Goal: Task Accomplishment & Management: Manage account settings

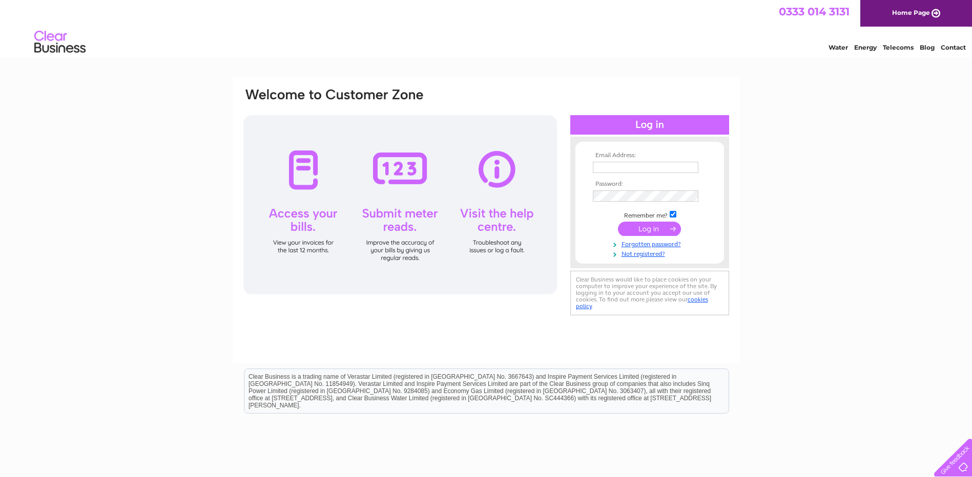
type input "lynsey@nmp-ltd.co.uk"
click at [658, 228] on input "submit" at bounding box center [649, 229] width 63 height 14
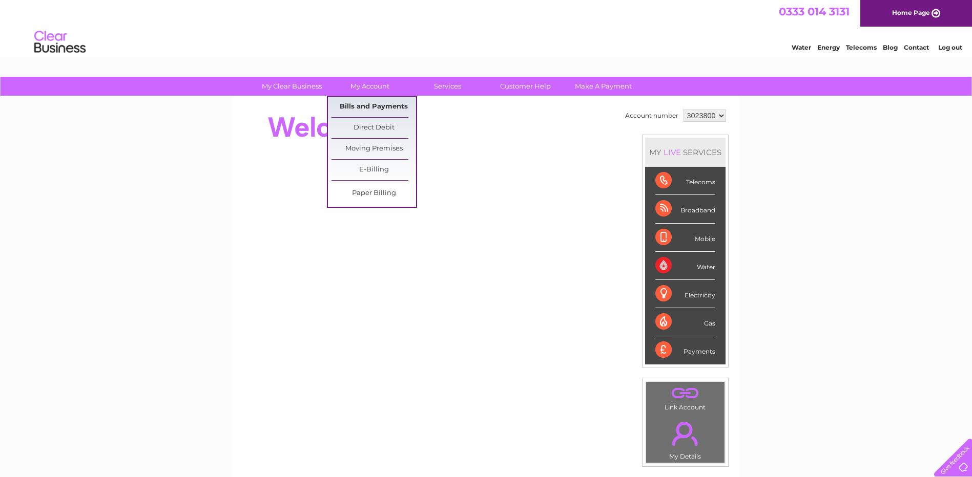
click at [367, 108] on link "Bills and Payments" at bounding box center [373, 107] width 85 height 20
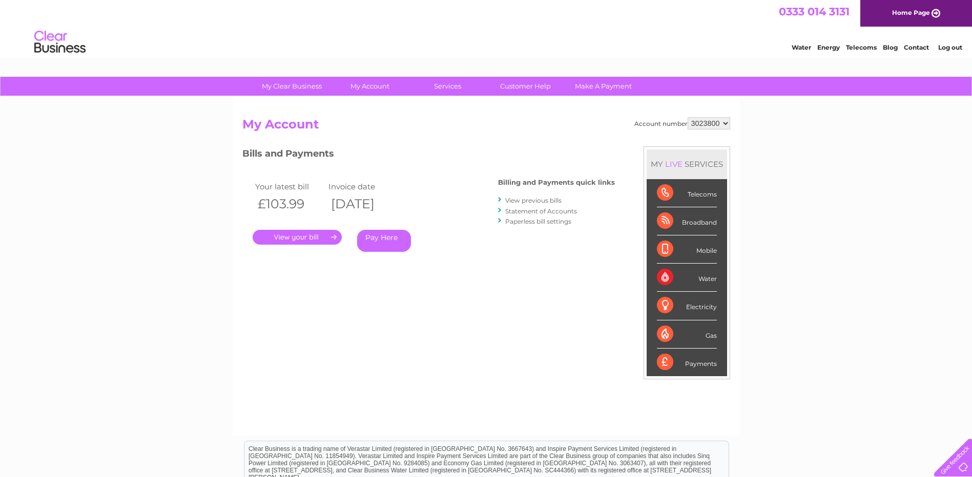
click at [310, 238] on link "." at bounding box center [297, 237] width 89 height 15
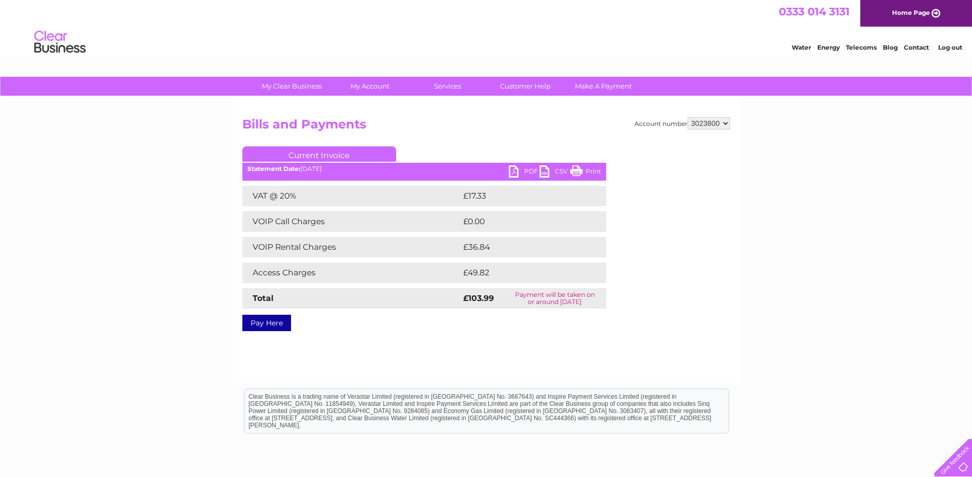
click at [528, 170] on link "PDF" at bounding box center [524, 172] width 31 height 15
